Goal: Find specific fact: Find specific page/section

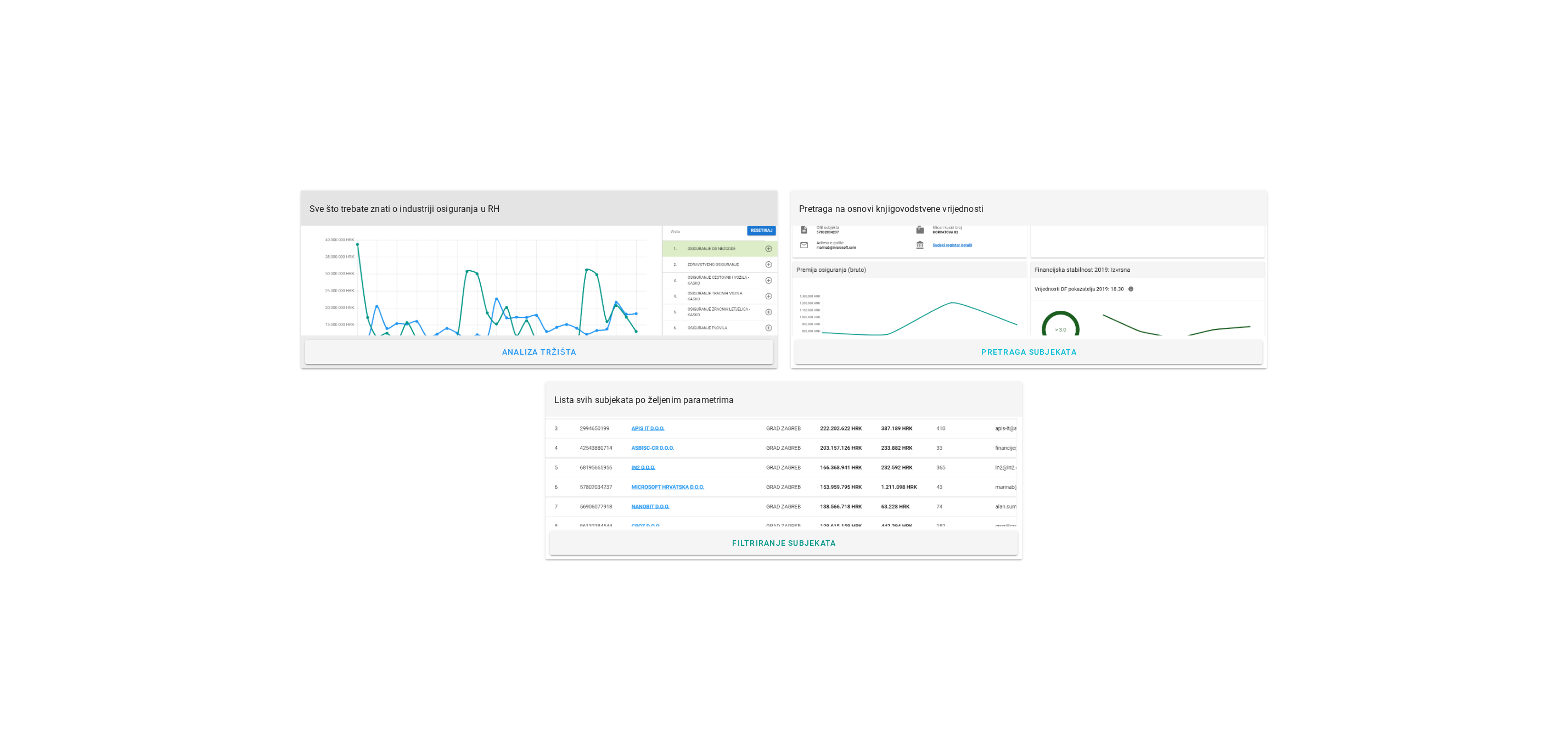
drag, startPoint x: 0, startPoint y: 0, endPoint x: 621, endPoint y: 236, distance: 664.3
click at [625, 234] on div at bounding box center [539, 281] width 477 height 110
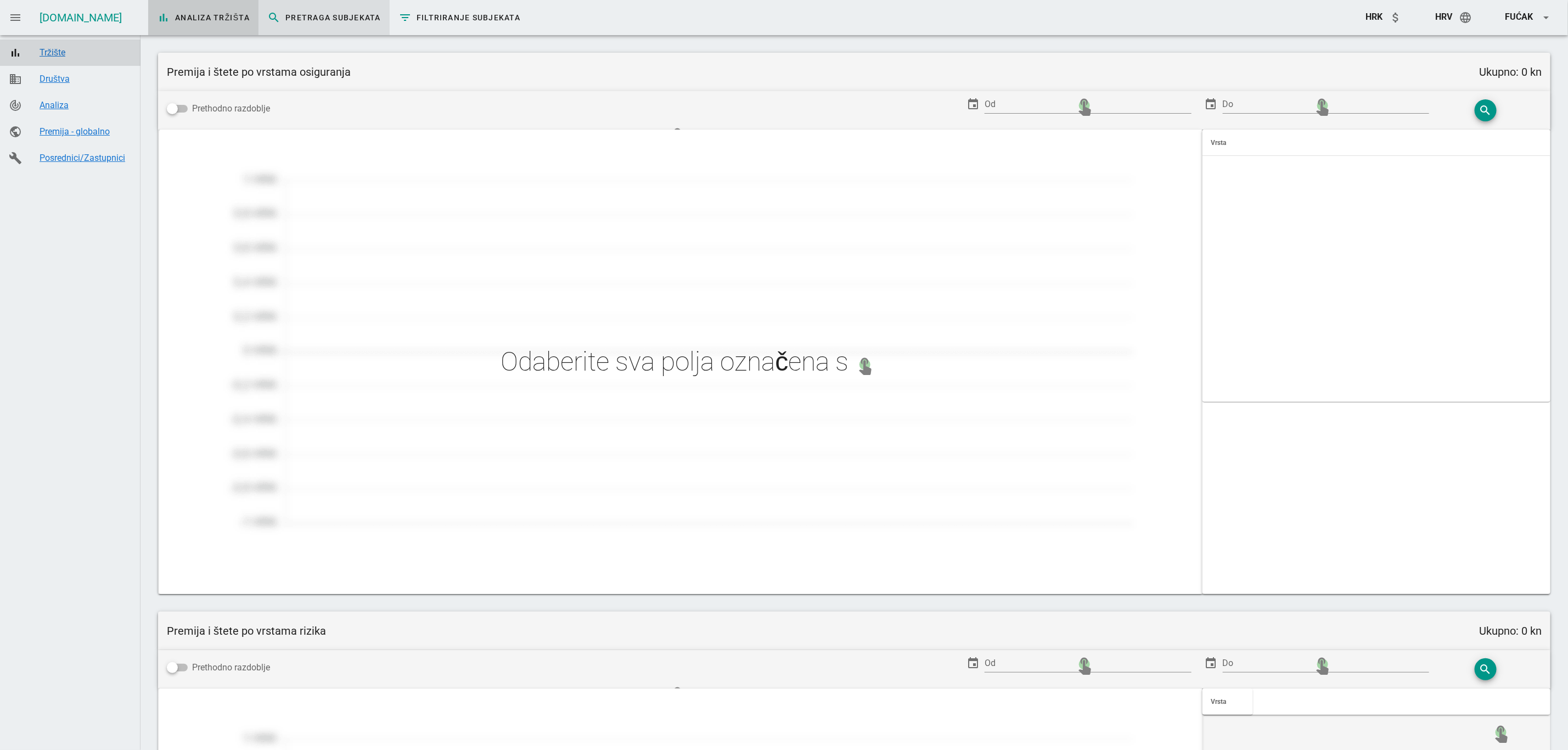
type input "Zaračunata premija po prodajnim kanalima"
click at [290, 23] on span "search Pretraga subjekata" at bounding box center [324, 18] width 114 height 13
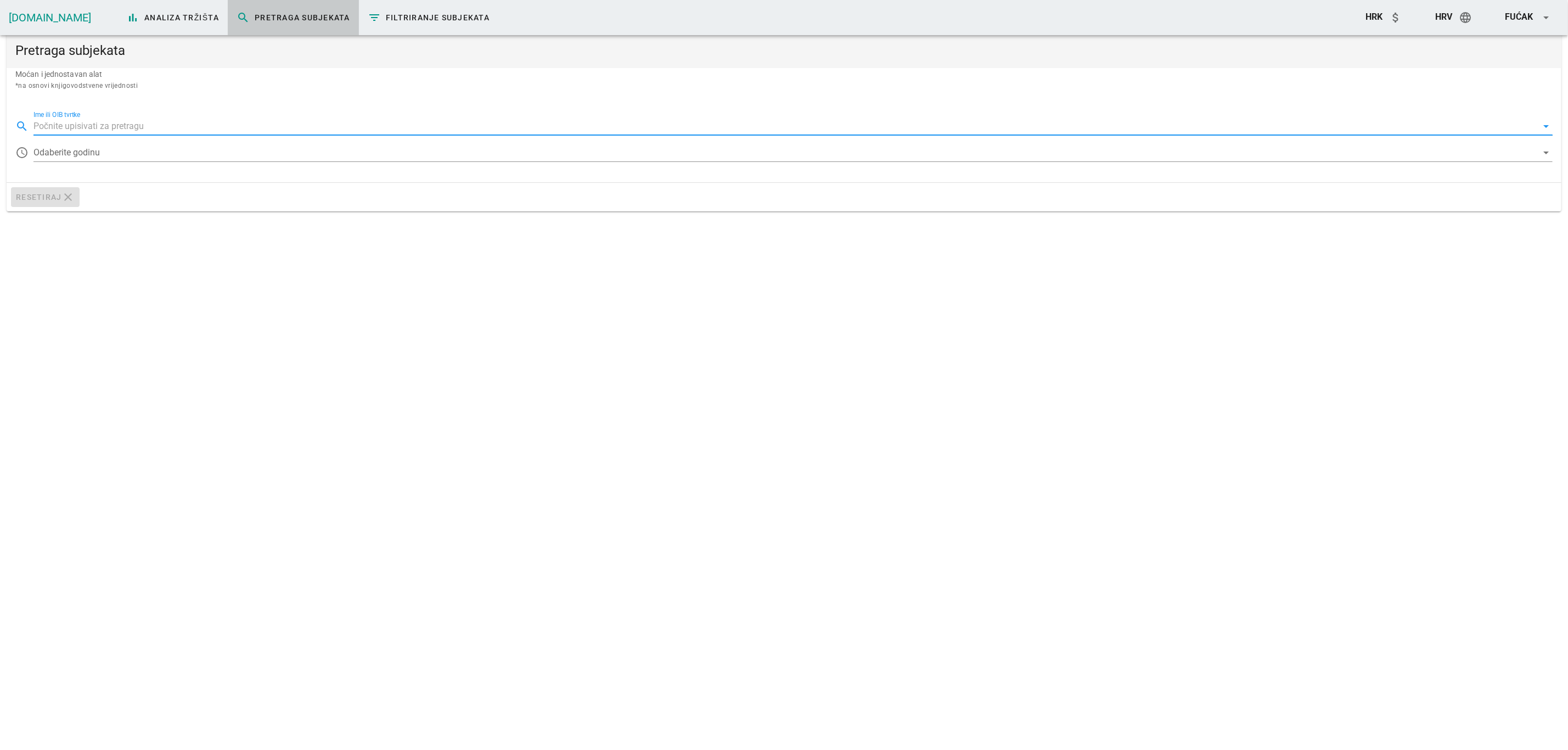
click at [163, 121] on input "Ime ili OIB tvrtke" at bounding box center [785, 126] width 1504 height 18
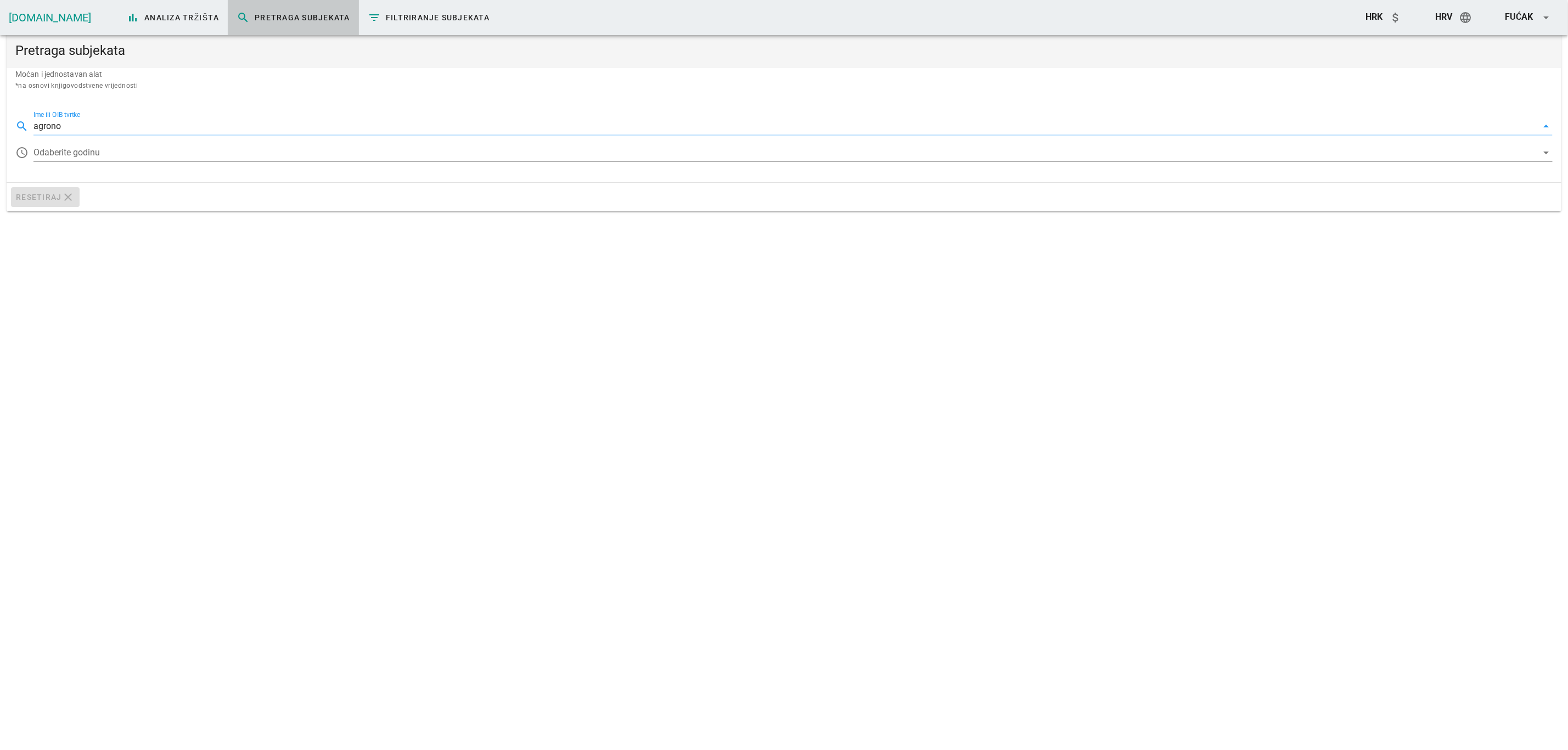
type input "agronom"
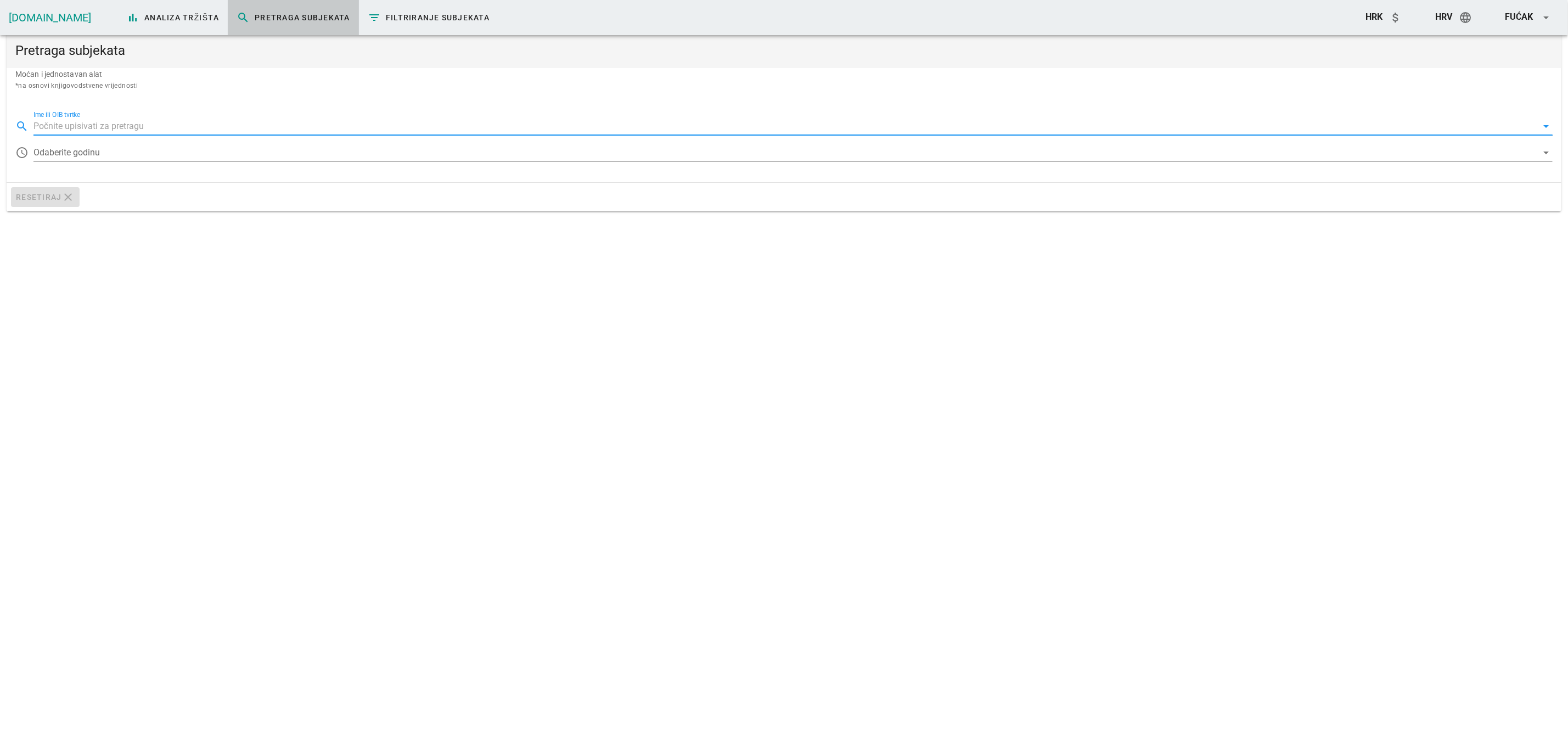
click at [85, 133] on input "Ime ili OIB tvrtke" at bounding box center [785, 126] width 1504 height 18
paste input "67793044823"
click at [71, 160] on div "67793044823" at bounding box center [793, 163] width 1502 height 9
type input "AGRONOM D.O.O."
click at [72, 156] on div at bounding box center [785, 152] width 1504 height 18
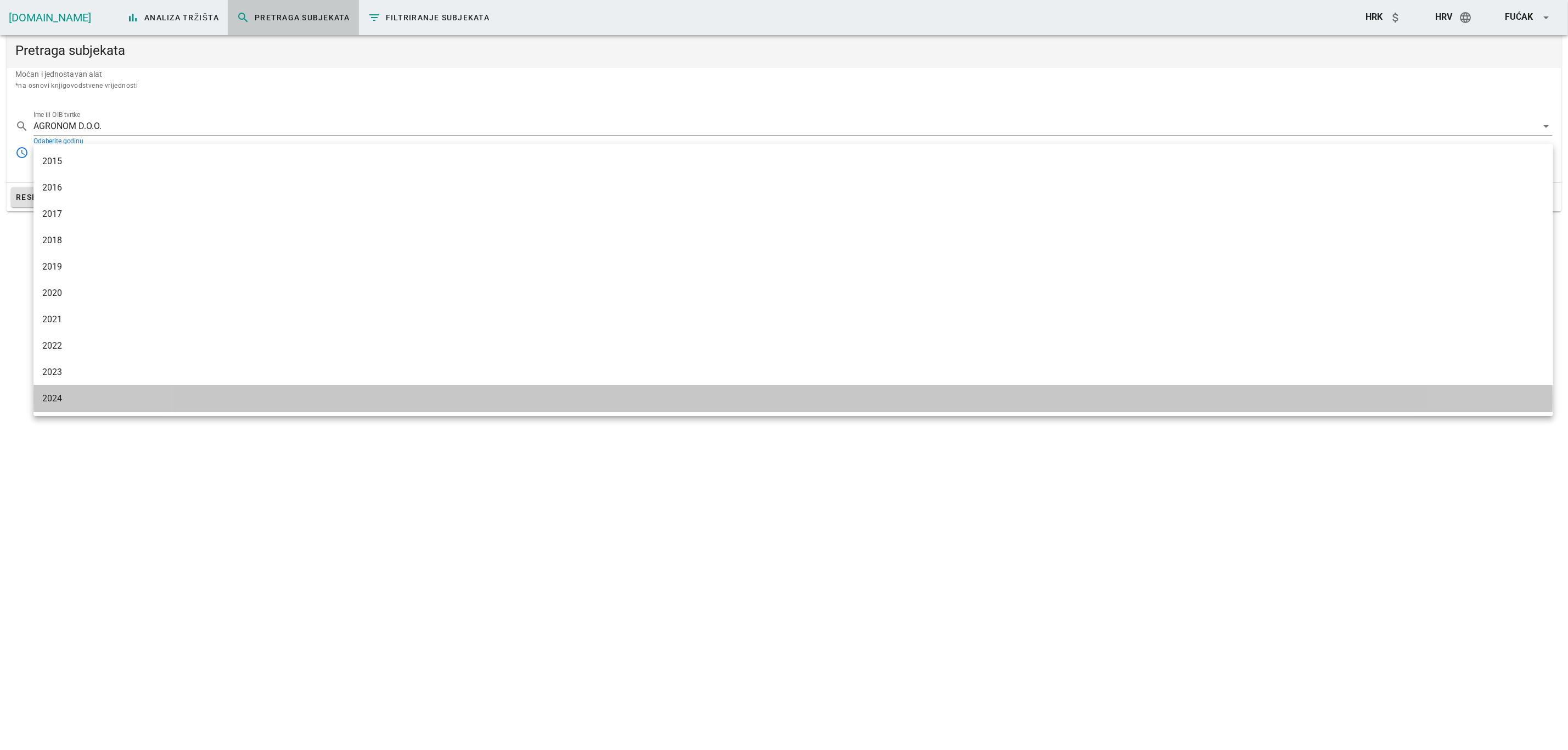
drag, startPoint x: 50, startPoint y: 400, endPoint x: 55, endPoint y: 384, distance: 16.8
click at [51, 399] on div "2024" at bounding box center [793, 398] width 1502 height 10
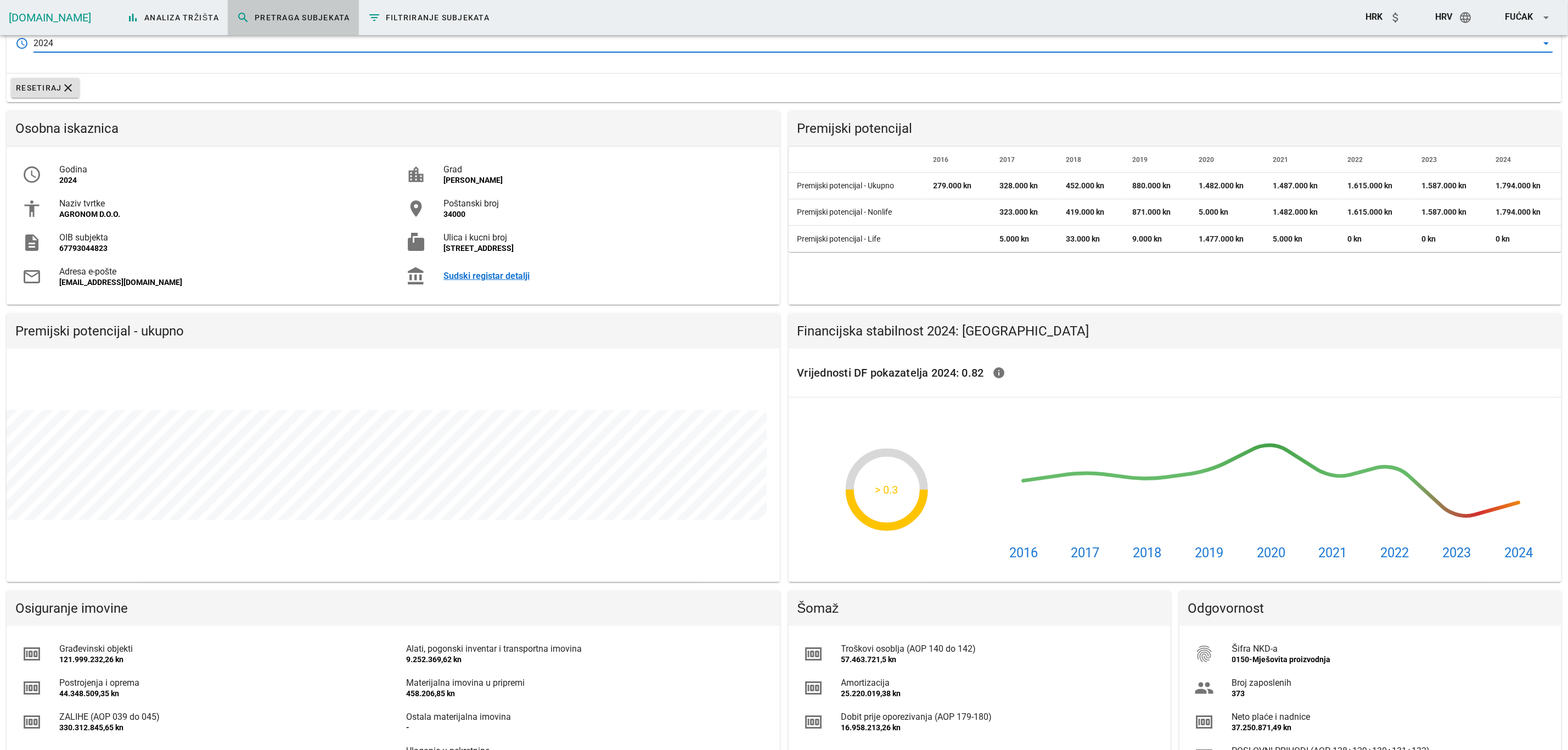
scroll to position [329, 0]
